Goal: Check status: Check status

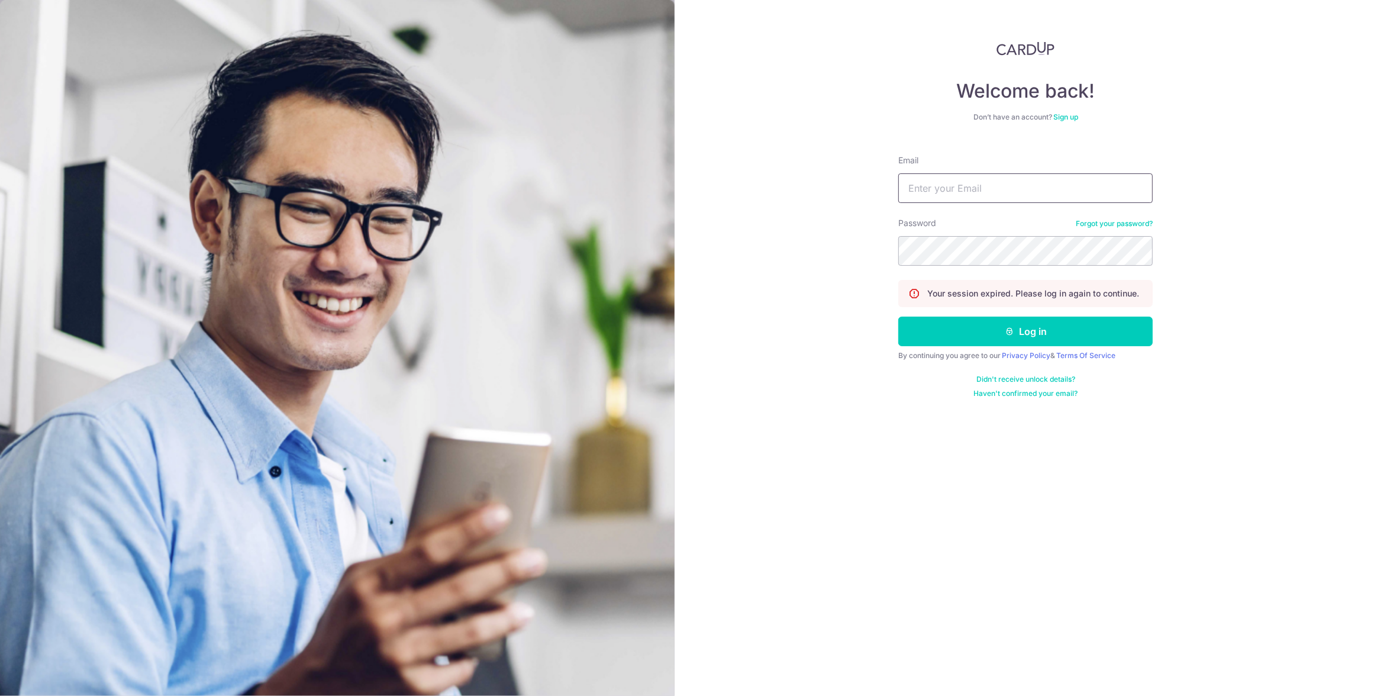
click at [1011, 187] on input "Email" at bounding box center [1025, 188] width 254 height 30
type input "[EMAIL_ADDRESS][DOMAIN_NAME]"
click at [1069, 339] on button "Log in" at bounding box center [1025, 332] width 254 height 30
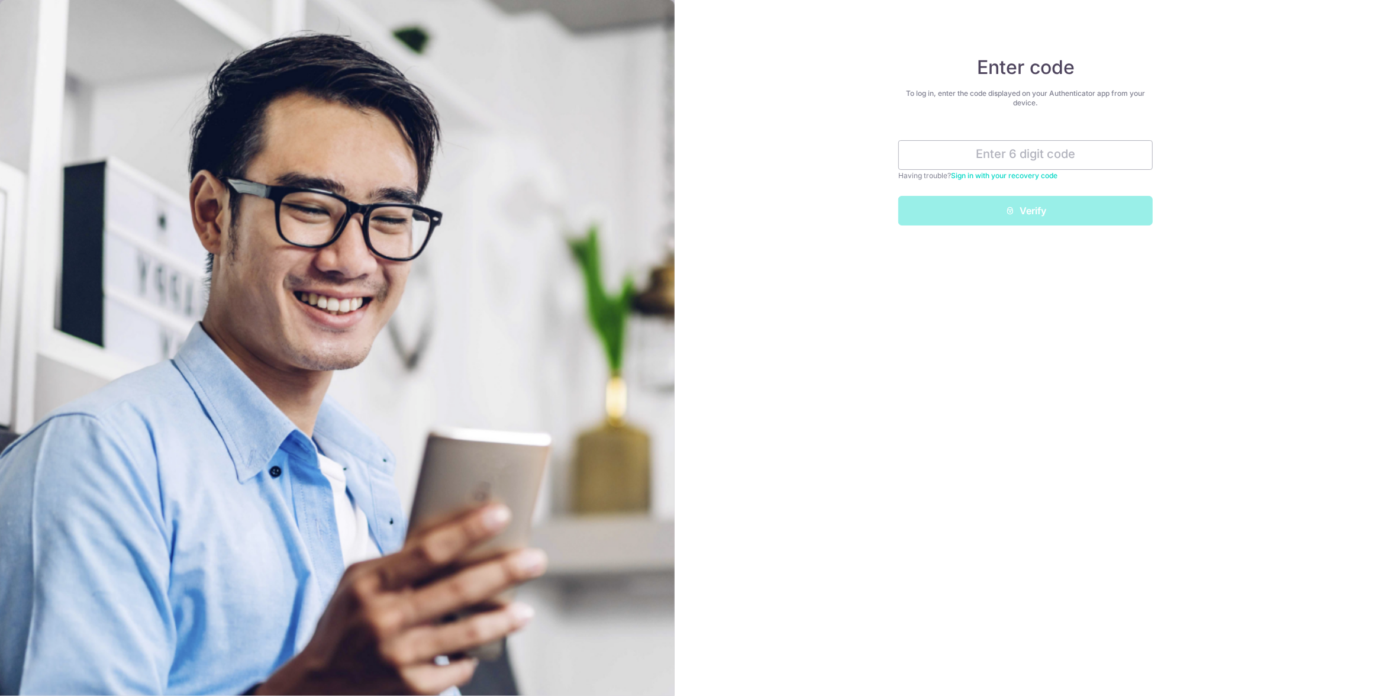
type input "2"
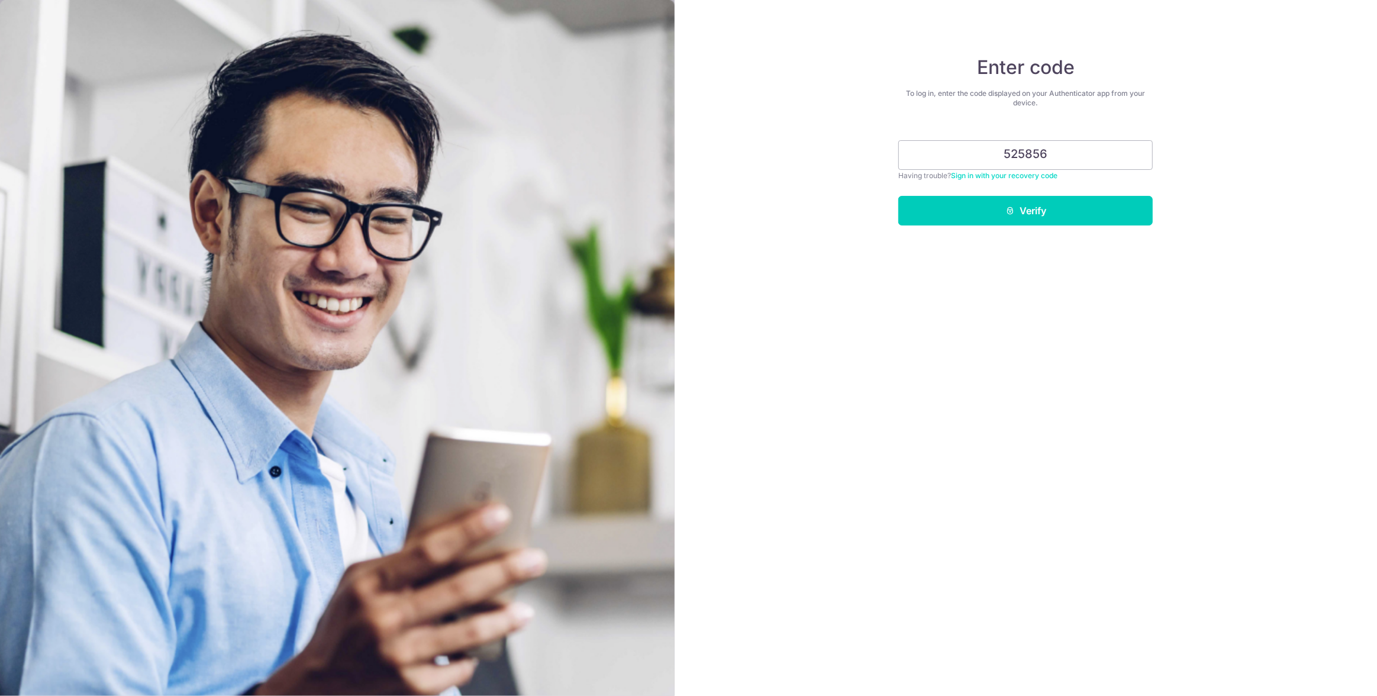
type input "525856"
click at [898, 196] on button "Verify" at bounding box center [1025, 211] width 254 height 30
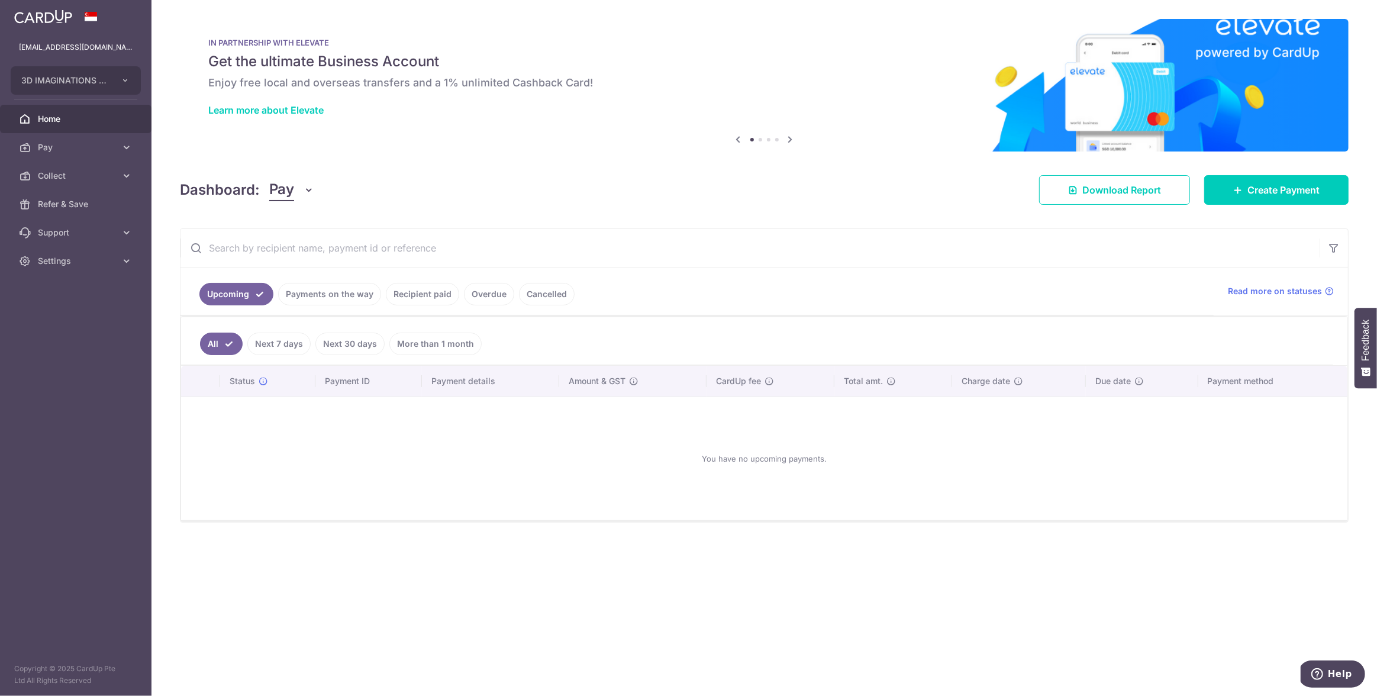
click at [338, 298] on link "Payments on the way" at bounding box center [329, 294] width 103 height 22
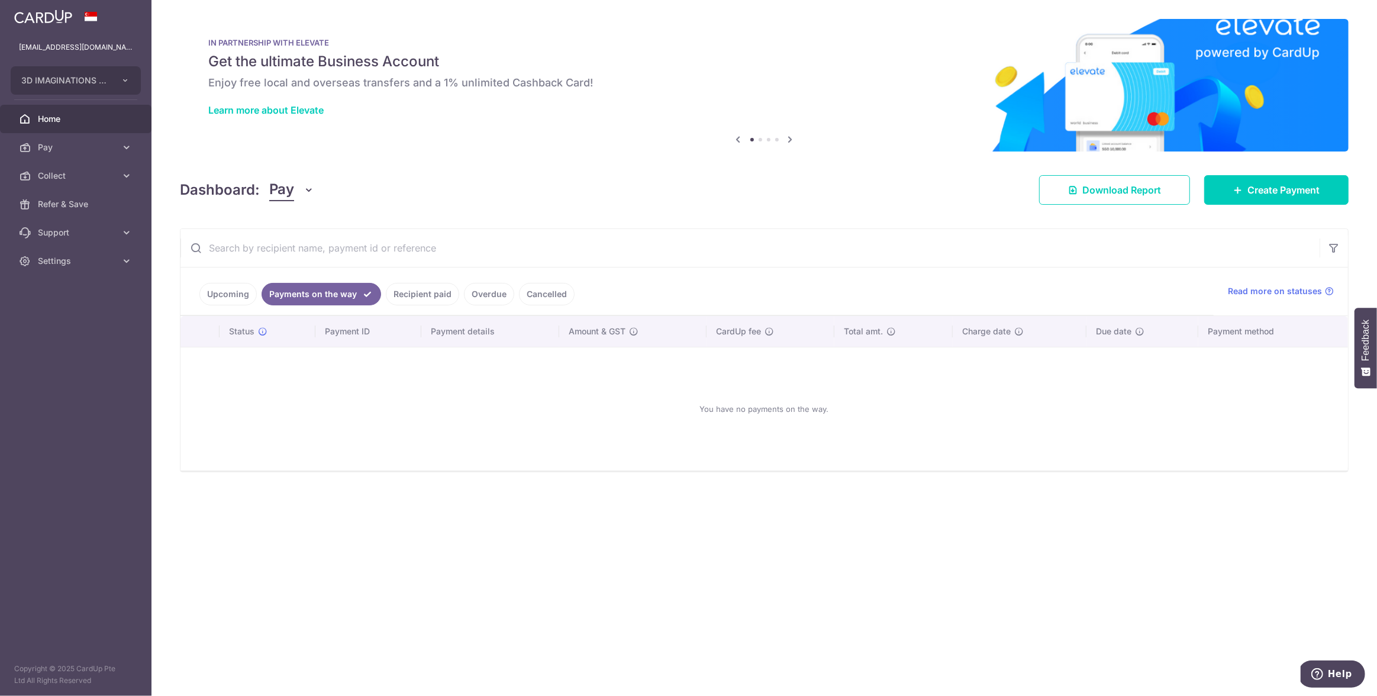
click at [417, 288] on link "Recipient paid" at bounding box center [422, 294] width 73 height 22
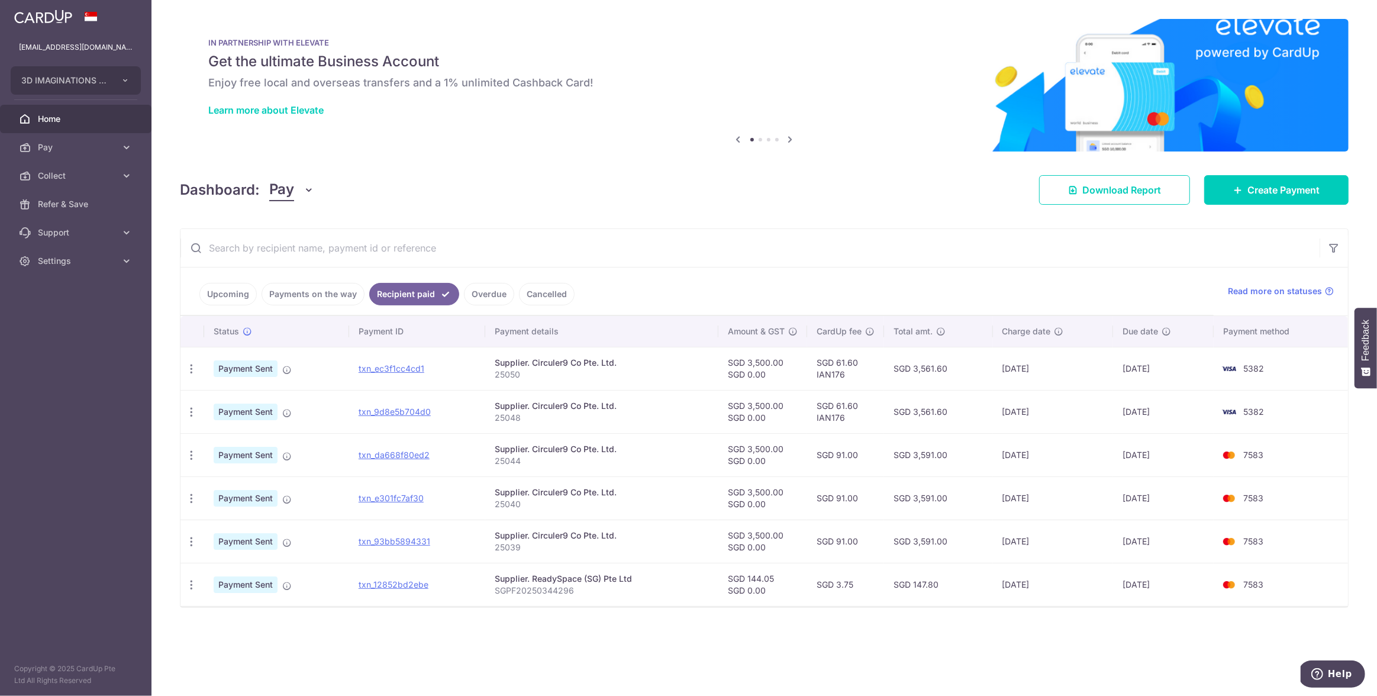
click at [353, 292] on link "Payments on the way" at bounding box center [313, 294] width 103 height 22
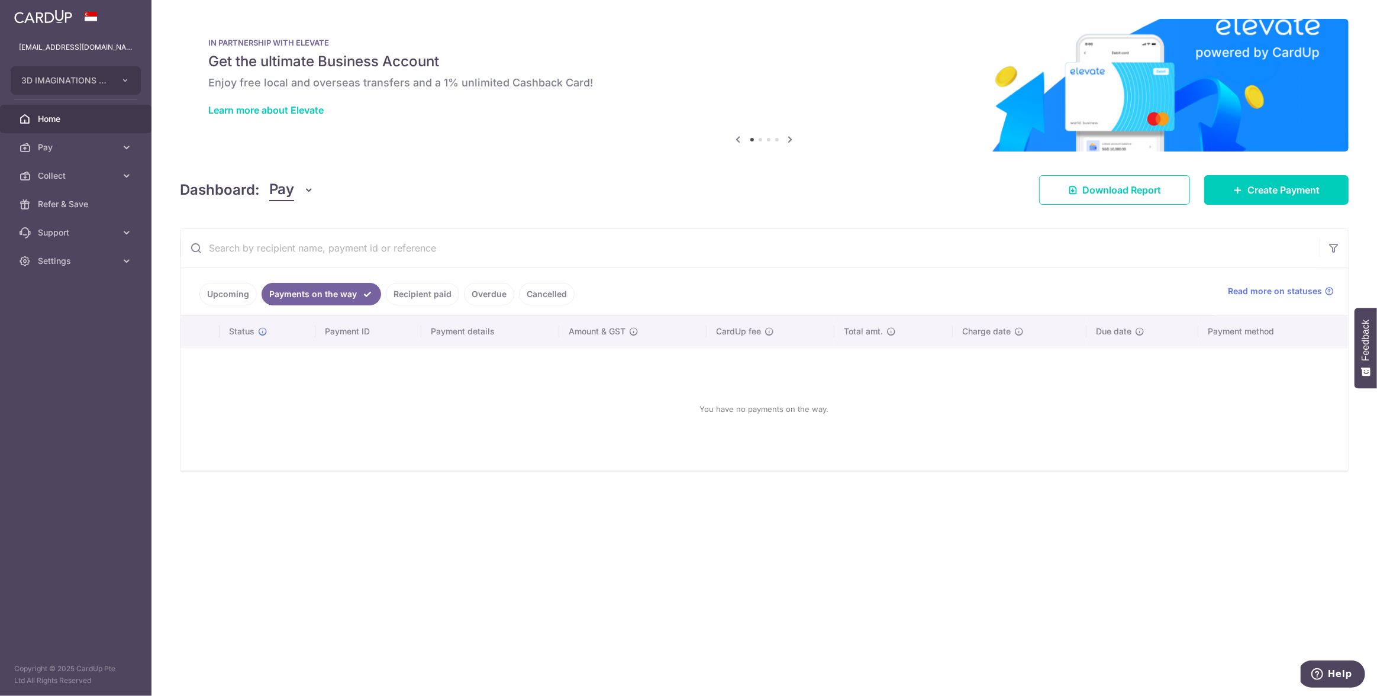
click at [408, 291] on link "Recipient paid" at bounding box center [422, 294] width 73 height 22
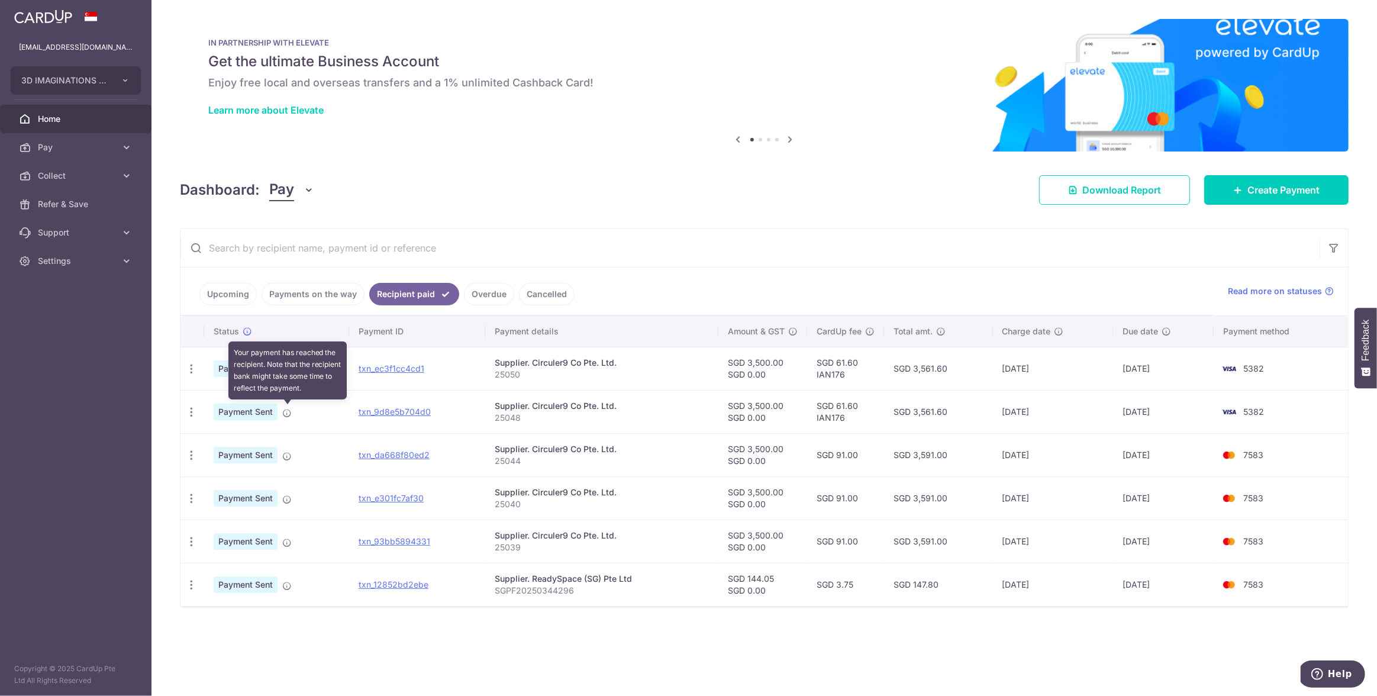
click at [285, 412] on icon at bounding box center [286, 412] width 9 height 9
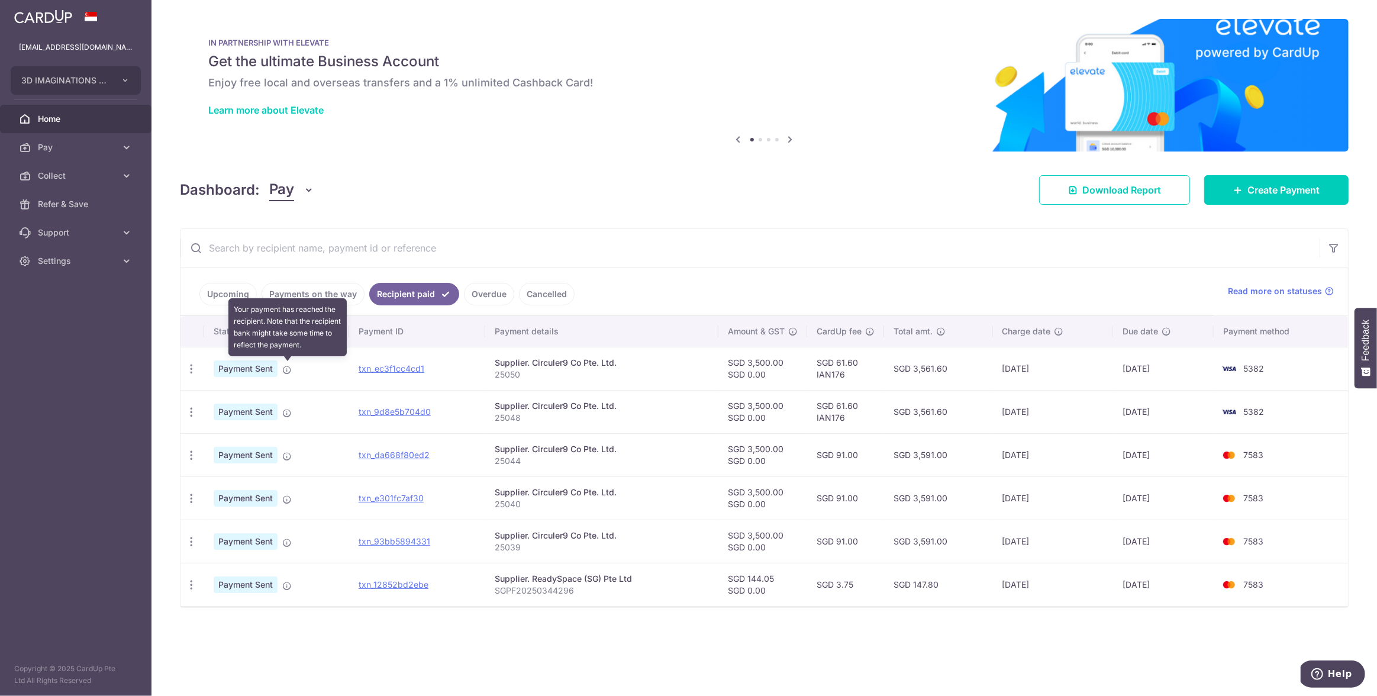
click at [282, 370] on icon at bounding box center [286, 369] width 9 height 9
click at [306, 285] on link "Payments on the way" at bounding box center [313, 294] width 103 height 22
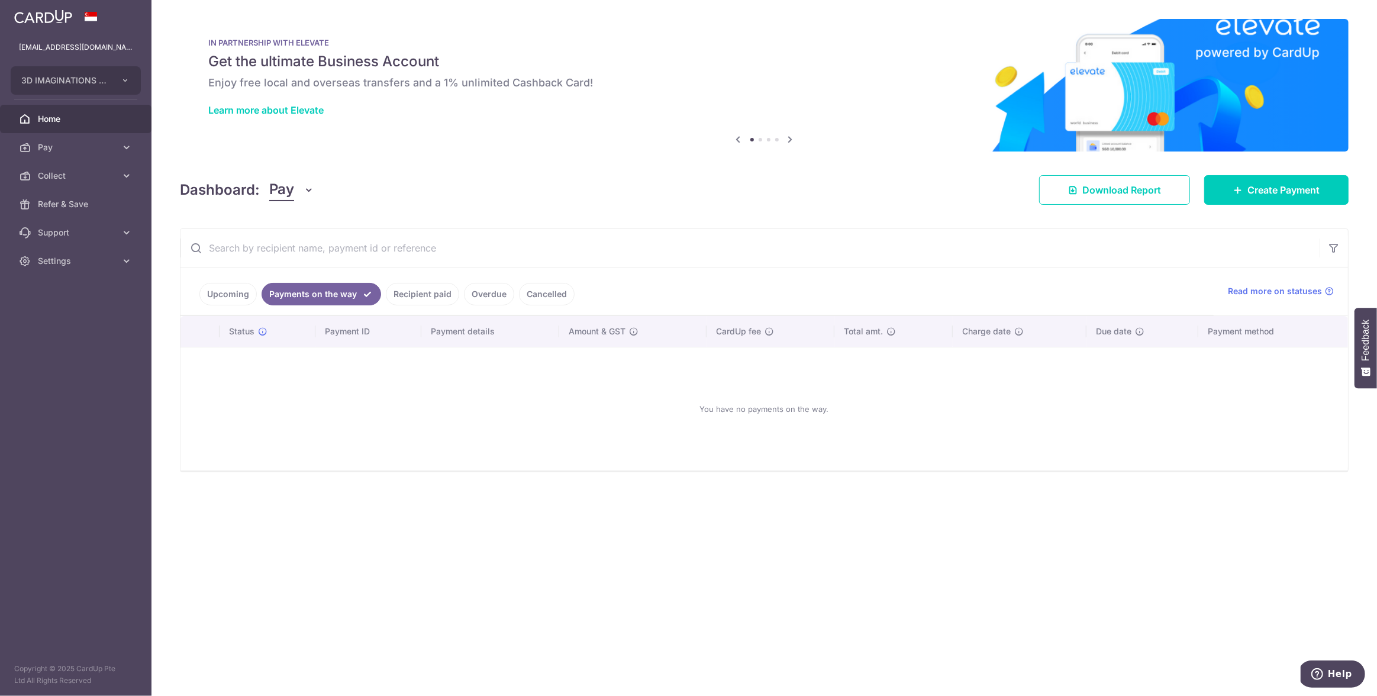
click at [382, 285] on li "Recipient paid" at bounding box center [420, 294] width 78 height 22
click at [402, 289] on link "Recipient paid" at bounding box center [422, 294] width 73 height 22
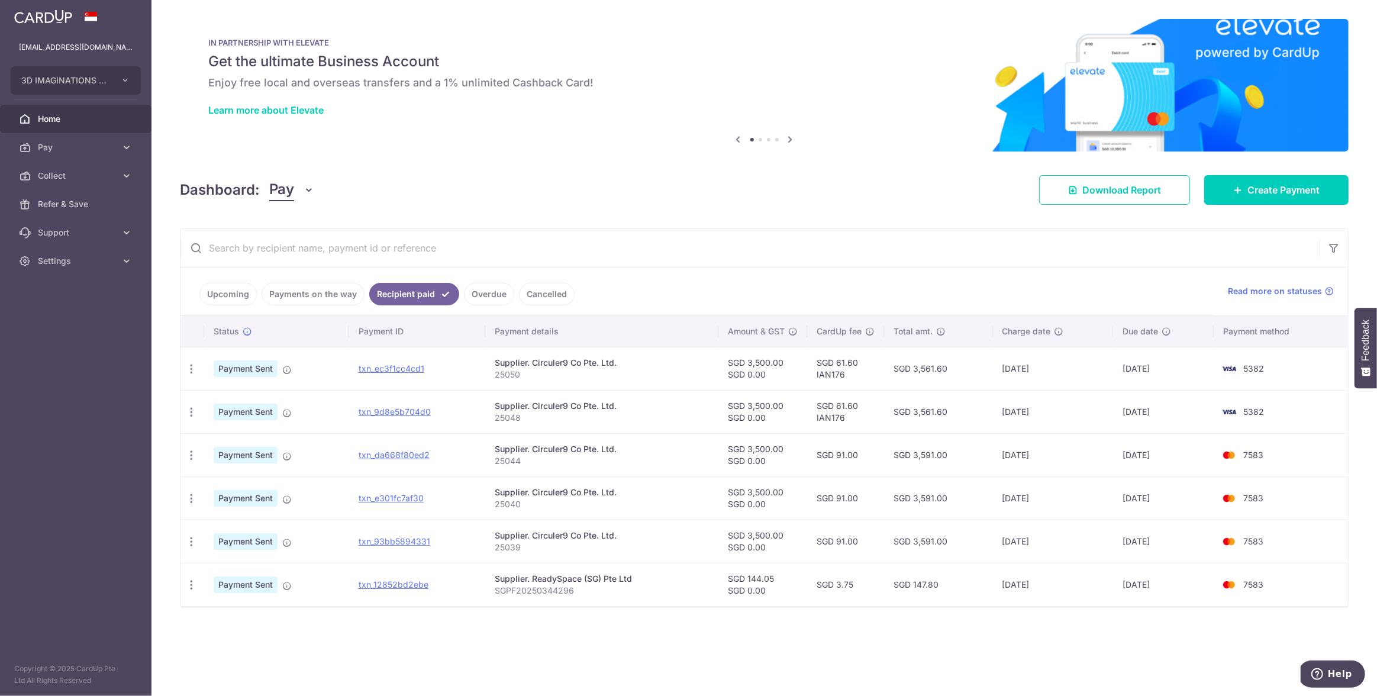
click at [717, 255] on input "text" at bounding box center [749, 248] width 1139 height 38
click at [648, 293] on ul "Upcoming Payments on the way Recipient paid Overdue Cancelled" at bounding box center [696, 291] width 1033 height 48
